Goal: Find specific page/section

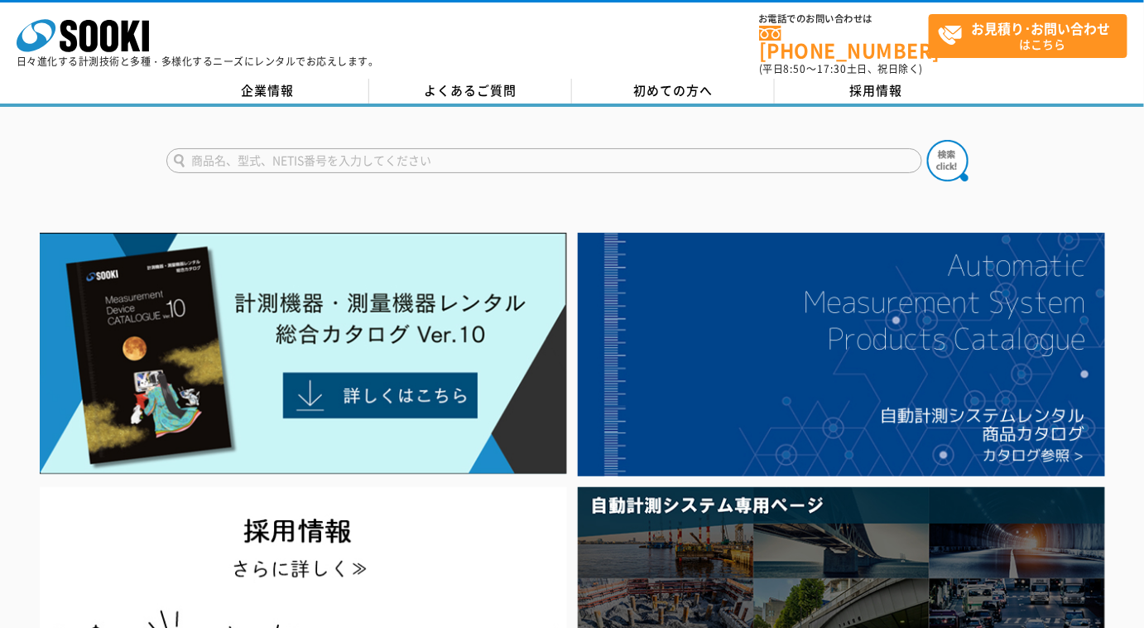
click at [588, 152] on input "text" at bounding box center [544, 160] width 756 height 25
type input "エリア"
click at [927, 140] on button at bounding box center [947, 160] width 41 height 41
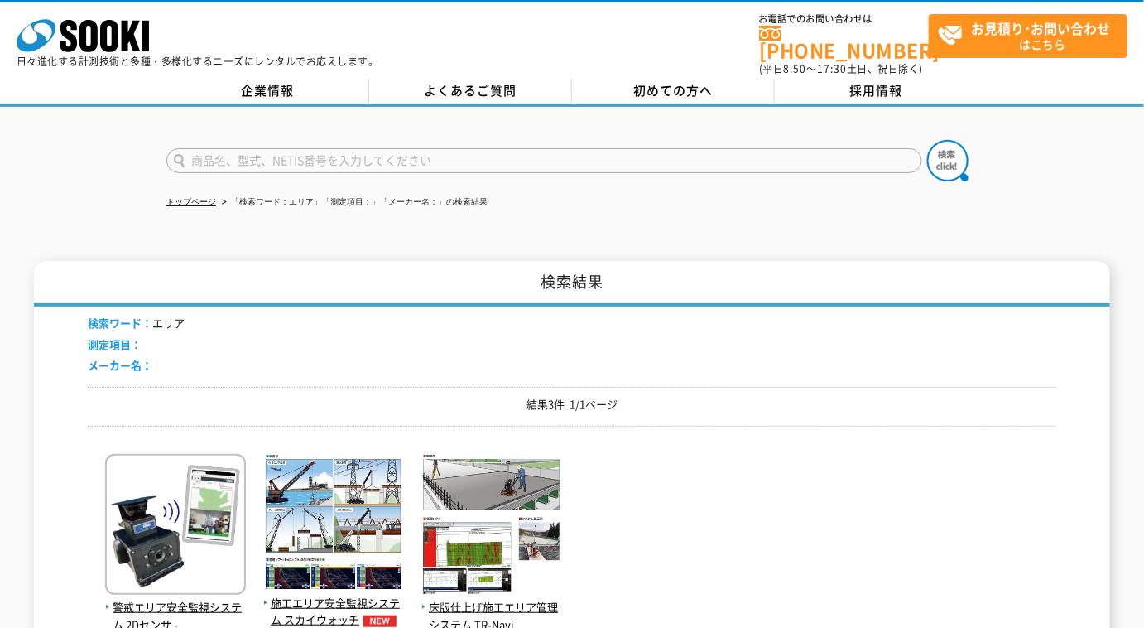
click at [305, 148] on input "text" at bounding box center [544, 160] width 756 height 25
type input "エリアガード"
click at [927, 140] on button at bounding box center [947, 160] width 41 height 41
